Goal: Information Seeking & Learning: Learn about a topic

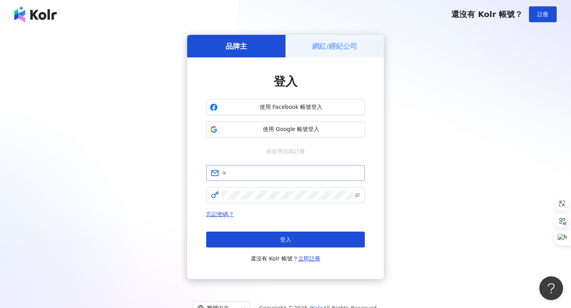
click at [242, 178] on span at bounding box center [285, 173] width 159 height 16
click at [253, 174] on input "text" at bounding box center [291, 173] width 138 height 9
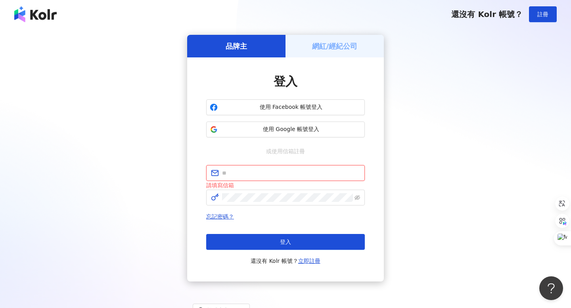
type input "**********"
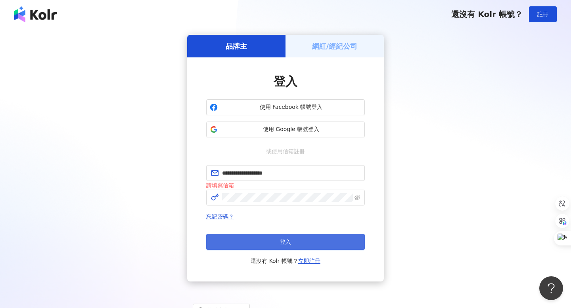
click at [274, 240] on button "登入" at bounding box center [285, 242] width 159 height 16
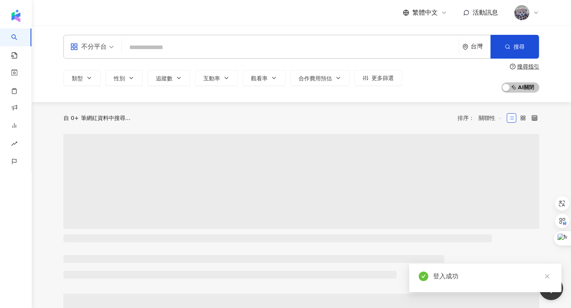
click at [213, 50] on input "search" at bounding box center [290, 47] width 330 height 15
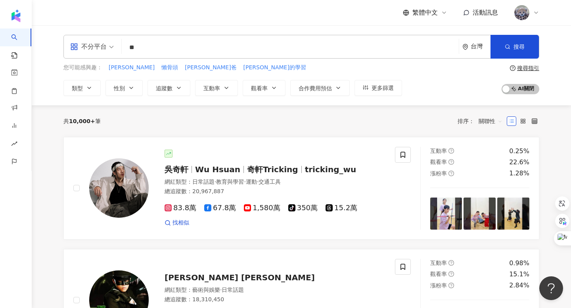
type input "**"
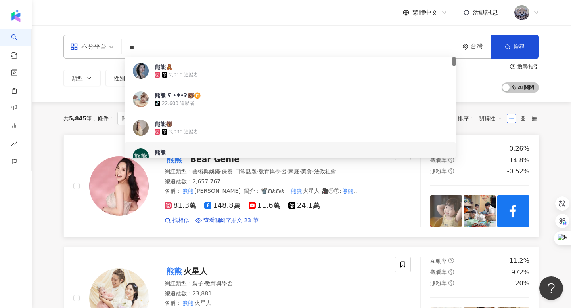
click at [225, 164] on div "熊熊 Bear Genie" at bounding box center [274, 159] width 221 height 11
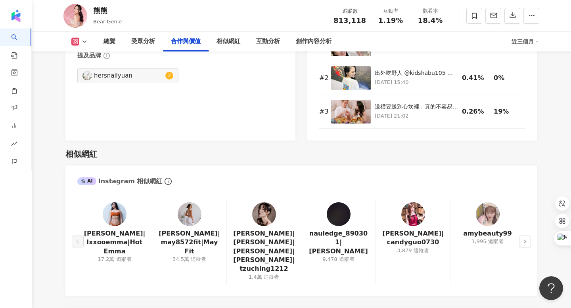
scroll to position [694, 0]
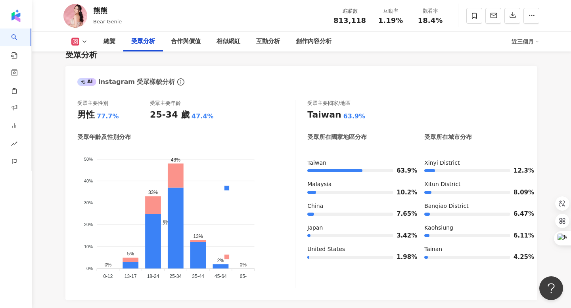
click at [83, 39] on icon at bounding box center [84, 41] width 6 height 6
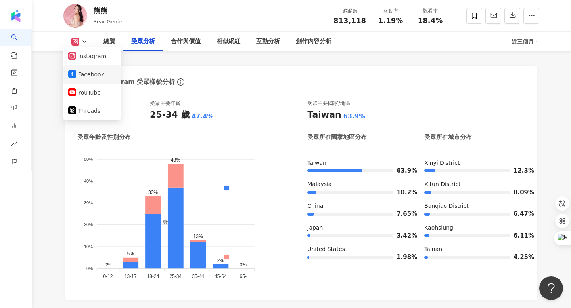
click at [92, 77] on button "Facebook" at bounding box center [92, 74] width 48 height 11
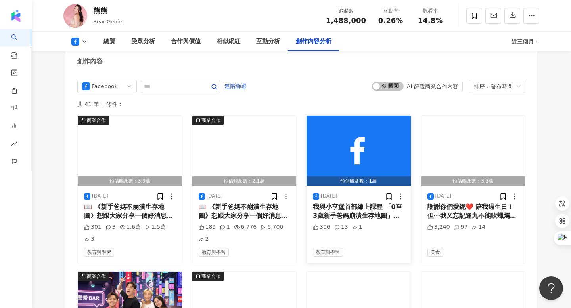
scroll to position [2275, 0]
